Goal: Transaction & Acquisition: Purchase product/service

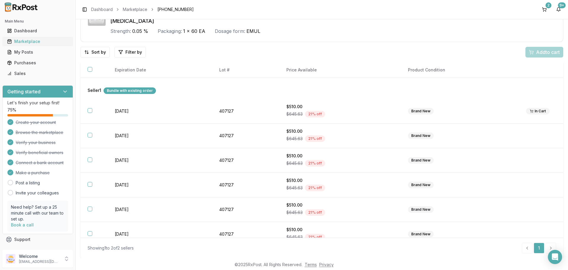
click at [31, 44] on div "Marketplace" at bounding box center [37, 41] width 61 height 6
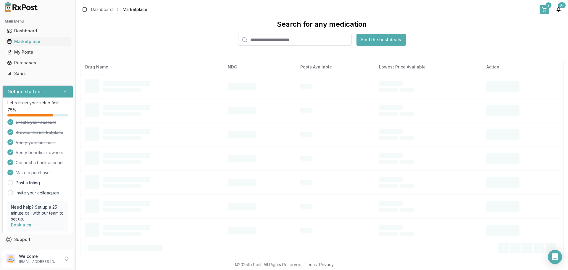
click at [540, 12] on button "2" at bounding box center [544, 9] width 9 height 9
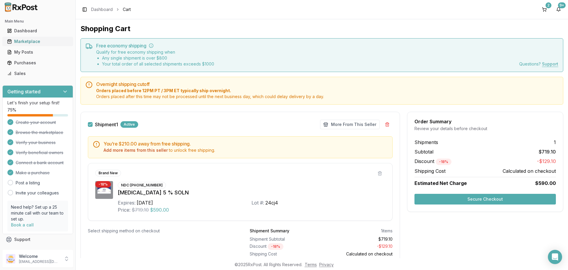
click at [34, 44] on div "Marketplace" at bounding box center [37, 41] width 61 height 6
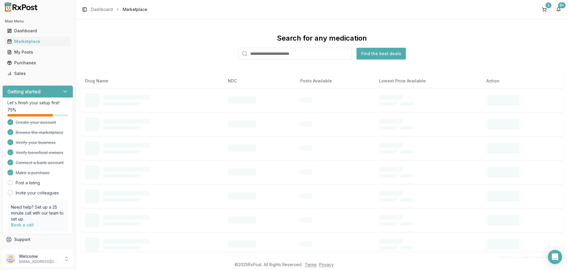
click at [294, 59] on input "search" at bounding box center [295, 54] width 114 height 12
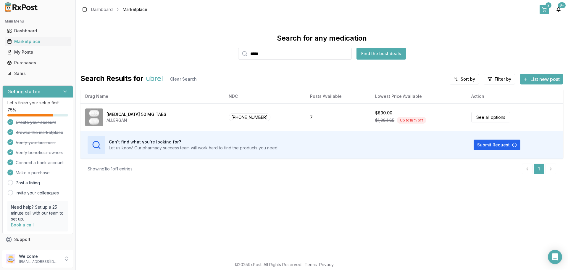
type input "*****"
click at [540, 11] on button "2" at bounding box center [544, 9] width 9 height 9
